Goal: Check status

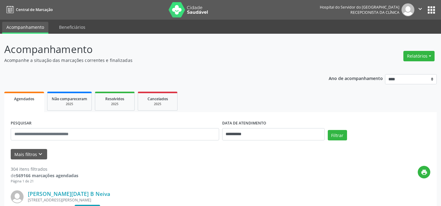
scroll to position [41, 0]
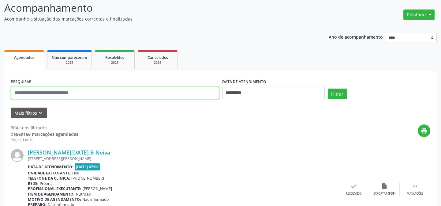
click at [116, 96] on input "text" at bounding box center [115, 93] width 208 height 12
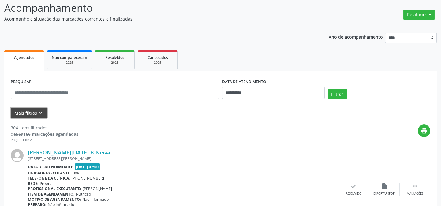
click at [12, 109] on button "Mais filtros keyboard_arrow_down" at bounding box center [29, 112] width 36 height 11
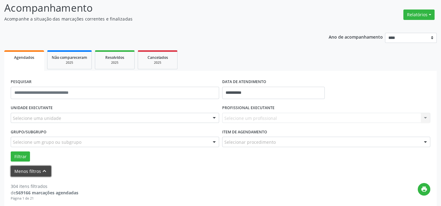
scroll to position [69, 0]
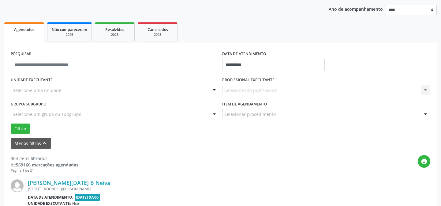
click at [245, 87] on div "Selecione um profissional Nenhum resultado encontrado para: " " Não há nenhuma …" at bounding box center [326, 90] width 208 height 10
click at [425, 88] on div "Selecione um profissional Nenhum resultado encontrado para: " " Não há nenhuma …" at bounding box center [326, 90] width 208 height 10
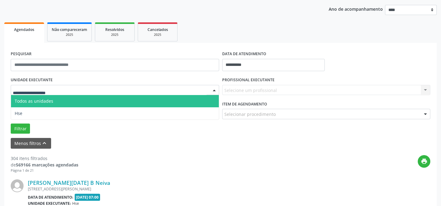
click at [84, 92] on div at bounding box center [115, 90] width 208 height 10
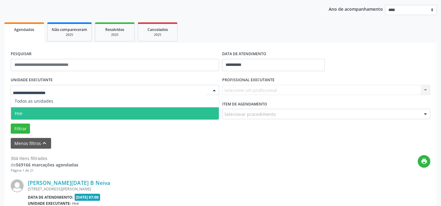
click at [76, 117] on span "Hse" at bounding box center [115, 113] width 208 height 12
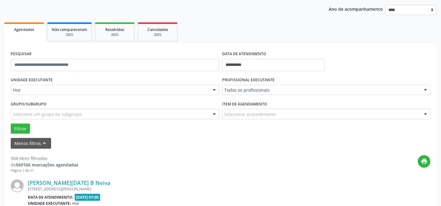
click at [427, 91] on div at bounding box center [425, 90] width 9 height 10
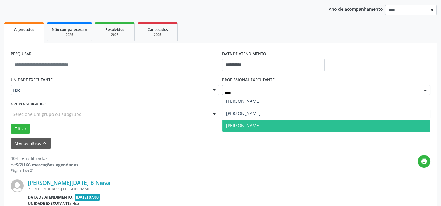
click at [260, 125] on span "Reginaldo Antonio Barroso Teixeira" at bounding box center [243, 125] width 34 height 6
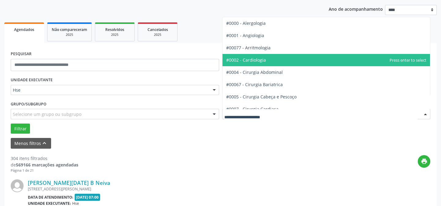
click at [259, 61] on span "#0002 - Cardiologia" at bounding box center [246, 60] width 40 height 6
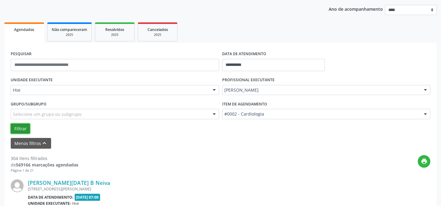
click at [20, 130] on button "Filtrar" at bounding box center [20, 128] width 19 height 10
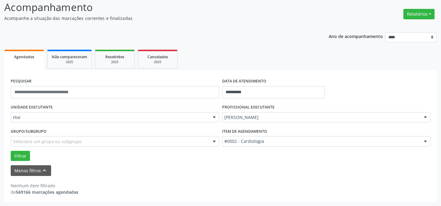
scroll to position [41, 0]
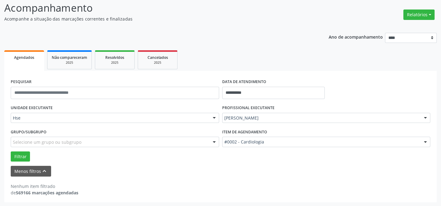
click at [293, 113] on div "Reginaldo Antonio Barroso Teixeira" at bounding box center [326, 118] width 208 height 10
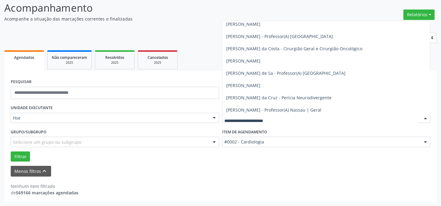
scroll to position [0, 0]
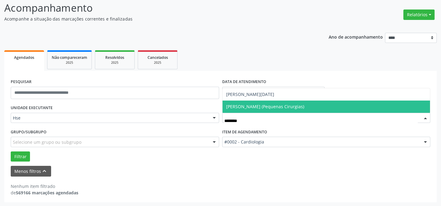
type input "*********"
click at [295, 106] on span "Maria Luiza Lemos Pires Pereira (Pequenas Cirurgias)" at bounding box center [265, 106] width 78 height 6
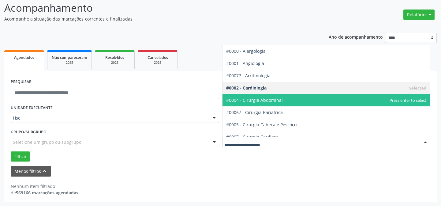
scroll to position [28, 0]
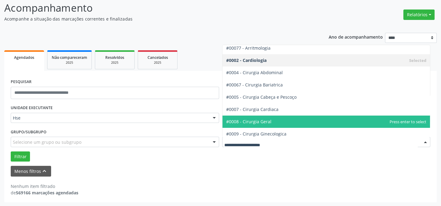
click at [275, 119] on span "#0008 - Cirurgia Geral" at bounding box center [326, 121] width 208 height 12
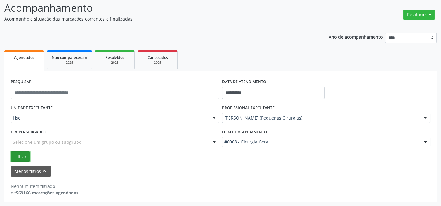
click at [19, 158] on button "Filtrar" at bounding box center [20, 156] width 19 height 10
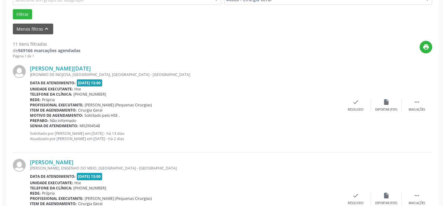
scroll to position [128, 0]
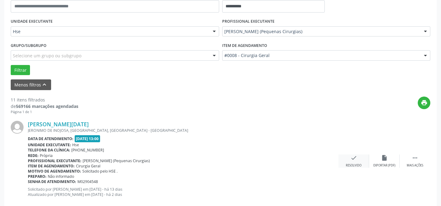
click at [356, 160] on icon "check" at bounding box center [353, 157] width 7 height 7
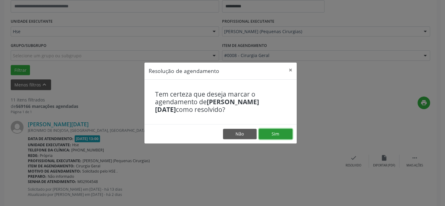
click at [278, 137] on button "Sim" at bounding box center [276, 133] width 34 height 10
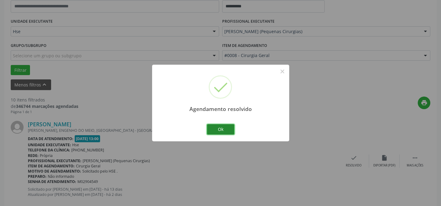
click at [228, 127] on button "Ok" at bounding box center [221, 129] width 28 height 10
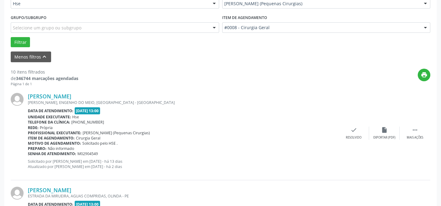
scroll to position [183, 0]
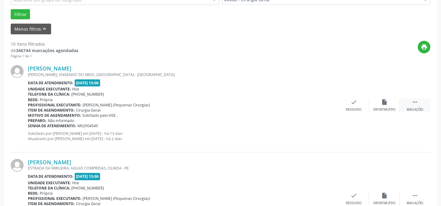
click at [420, 104] on div " Mais ações" at bounding box center [414, 104] width 31 height 13
click at [381, 107] on div "Não compareceu" at bounding box center [384, 109] width 26 height 4
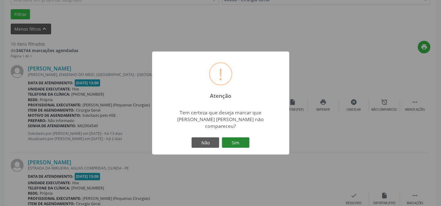
click at [233, 139] on button "Sim" at bounding box center [236, 142] width 28 height 10
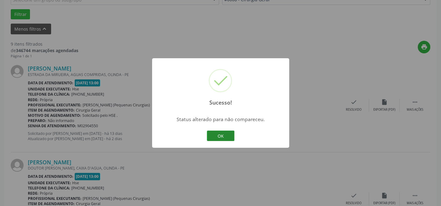
click at [228, 137] on button "OK" at bounding box center [221, 135] width 28 height 10
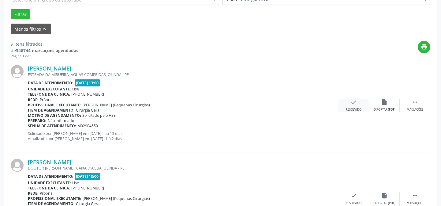
click at [354, 104] on icon "check" at bounding box center [353, 101] width 7 height 7
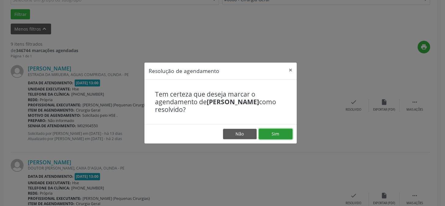
click at [291, 133] on button "Sim" at bounding box center [276, 133] width 34 height 10
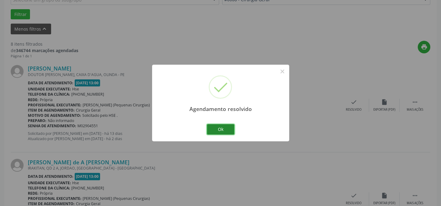
click at [222, 125] on button "Ok" at bounding box center [221, 129] width 28 height 10
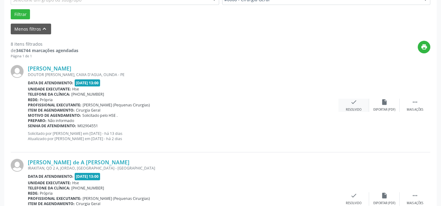
click at [358, 103] on div "check Resolvido" at bounding box center [353, 104] width 31 height 13
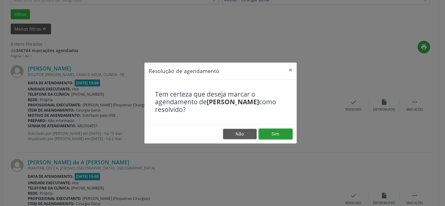
click at [282, 134] on button "Sim" at bounding box center [276, 133] width 34 height 10
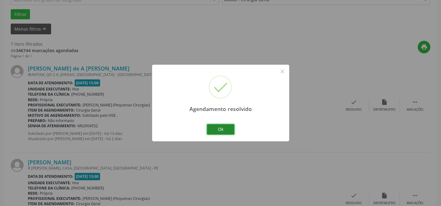
click at [217, 130] on button "Ok" at bounding box center [221, 129] width 28 height 10
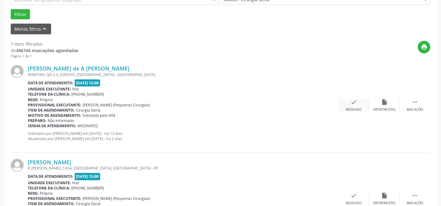
click at [355, 106] on div "check Resolvido" at bounding box center [353, 104] width 31 height 13
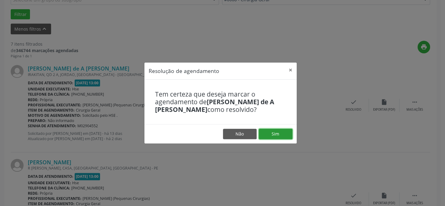
click at [273, 135] on button "Sim" at bounding box center [276, 133] width 34 height 10
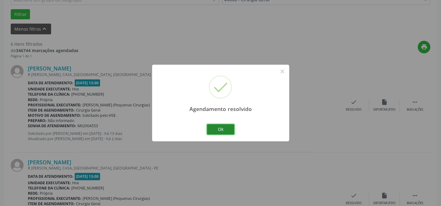
click at [220, 127] on button "Ok" at bounding box center [221, 129] width 28 height 10
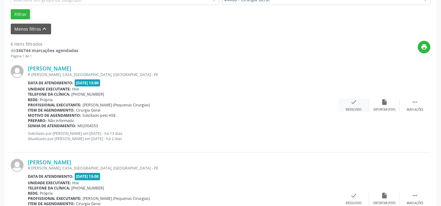
click at [355, 100] on icon "check" at bounding box center [353, 101] width 7 height 7
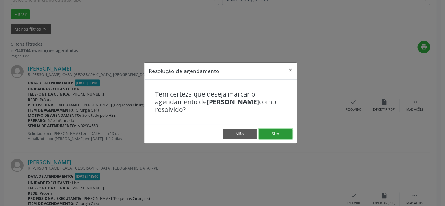
click at [277, 132] on button "Sim" at bounding box center [276, 133] width 34 height 10
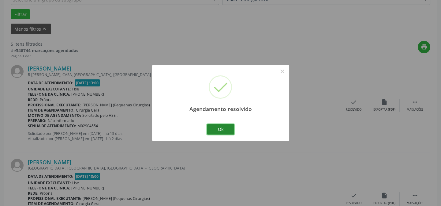
click at [228, 131] on button "Ok" at bounding box center [221, 129] width 28 height 10
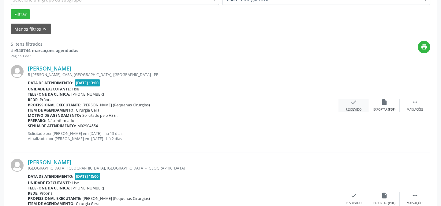
click at [350, 109] on div "Resolvido" at bounding box center [354, 109] width 16 height 4
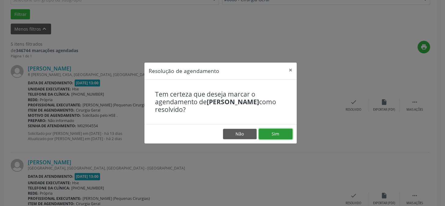
click at [268, 136] on button "Sim" at bounding box center [276, 133] width 34 height 10
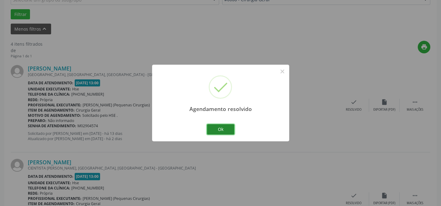
click at [227, 128] on button "Ok" at bounding box center [221, 129] width 28 height 10
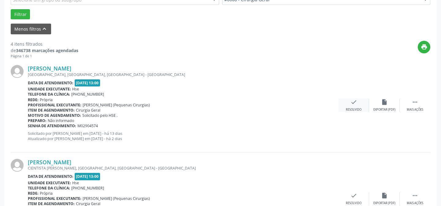
click at [356, 104] on icon "check" at bounding box center [353, 101] width 7 height 7
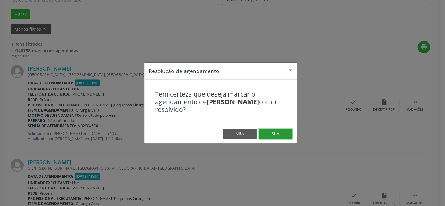
click at [287, 134] on button "Sim" at bounding box center [276, 133] width 34 height 10
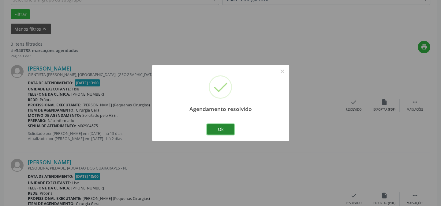
click at [216, 131] on button "Ok" at bounding box center [221, 129] width 28 height 10
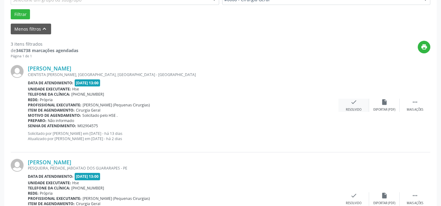
click at [349, 109] on div "Resolvido" at bounding box center [354, 109] width 16 height 4
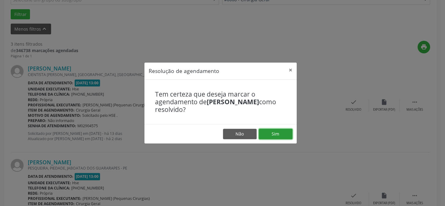
click at [267, 134] on button "Sim" at bounding box center [276, 133] width 34 height 10
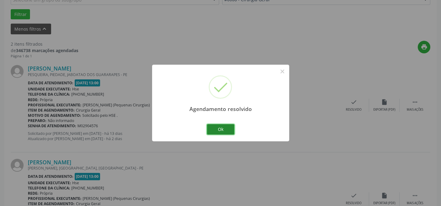
click at [217, 132] on button "Ok" at bounding box center [221, 129] width 28 height 10
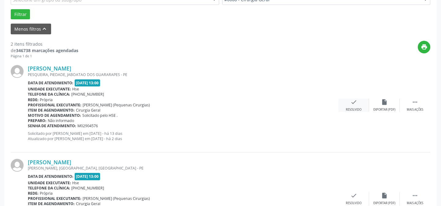
click at [348, 102] on div "check Resolvido" at bounding box center [353, 104] width 31 height 13
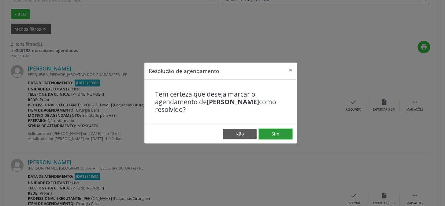
click at [276, 135] on button "Sim" at bounding box center [276, 133] width 34 height 10
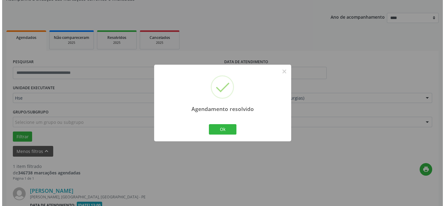
scroll to position [140, 0]
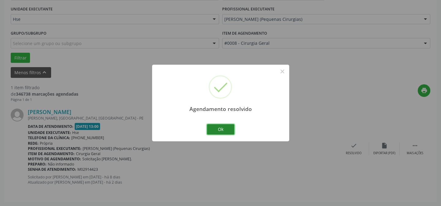
click at [218, 131] on button "Ok" at bounding box center [221, 129] width 28 height 10
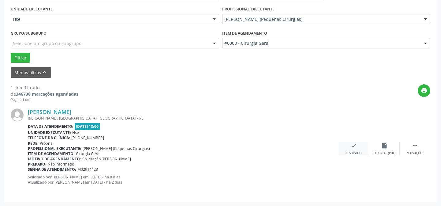
click at [357, 146] on icon "check" at bounding box center [353, 145] width 7 height 7
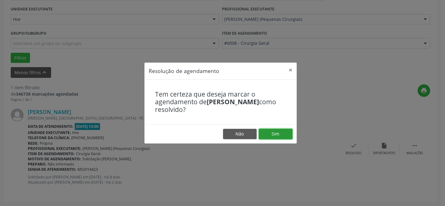
click at [276, 132] on button "Sim" at bounding box center [276, 133] width 34 height 10
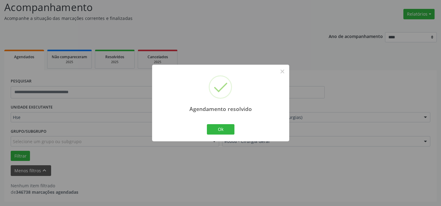
scroll to position [41, 0]
click at [234, 130] on div "Ok Cancel" at bounding box center [220, 129] width 30 height 13
click at [230, 129] on button "Ok" at bounding box center [221, 129] width 28 height 10
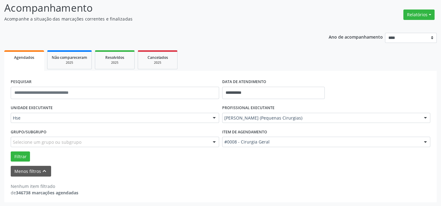
click at [289, 166] on div "Menos filtros keyboard_arrow_up" at bounding box center [220, 170] width 422 height 11
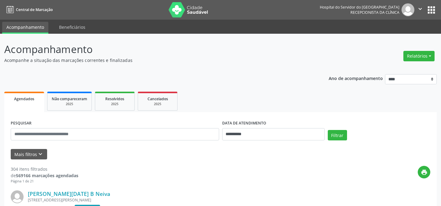
scroll to position [55, 0]
